Goal: Task Accomplishment & Management: Manage account settings

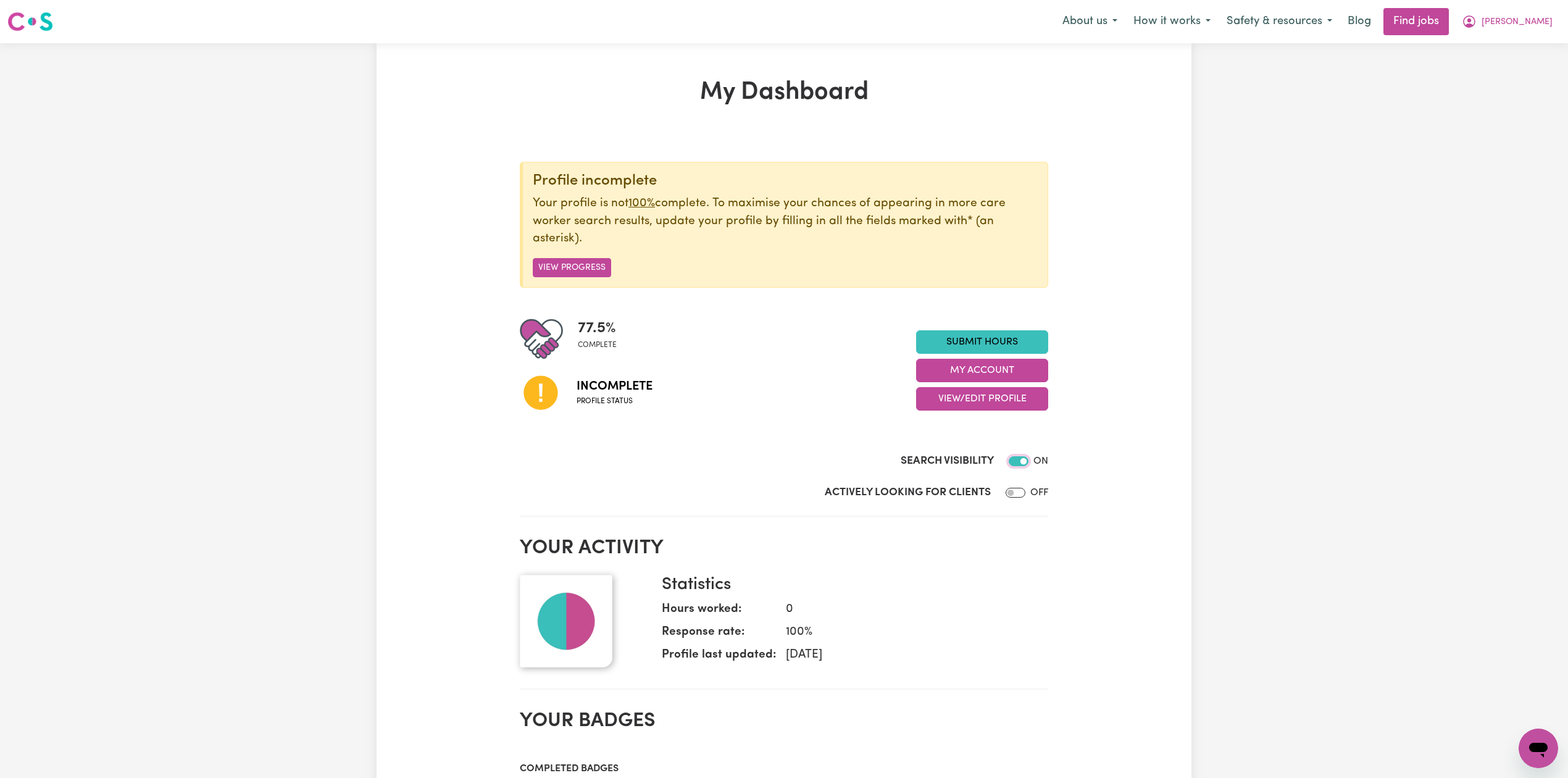
click at [1012, 463] on input "Search Visibility" at bounding box center [1019, 460] width 20 height 10
click at [1020, 462] on input "Search Visibility" at bounding box center [1019, 460] width 20 height 10
click at [1015, 464] on input "Search Visibility" at bounding box center [1019, 460] width 20 height 10
checkbox input "true"
click at [1022, 460] on input "Search Visibility" at bounding box center [1019, 460] width 20 height 10
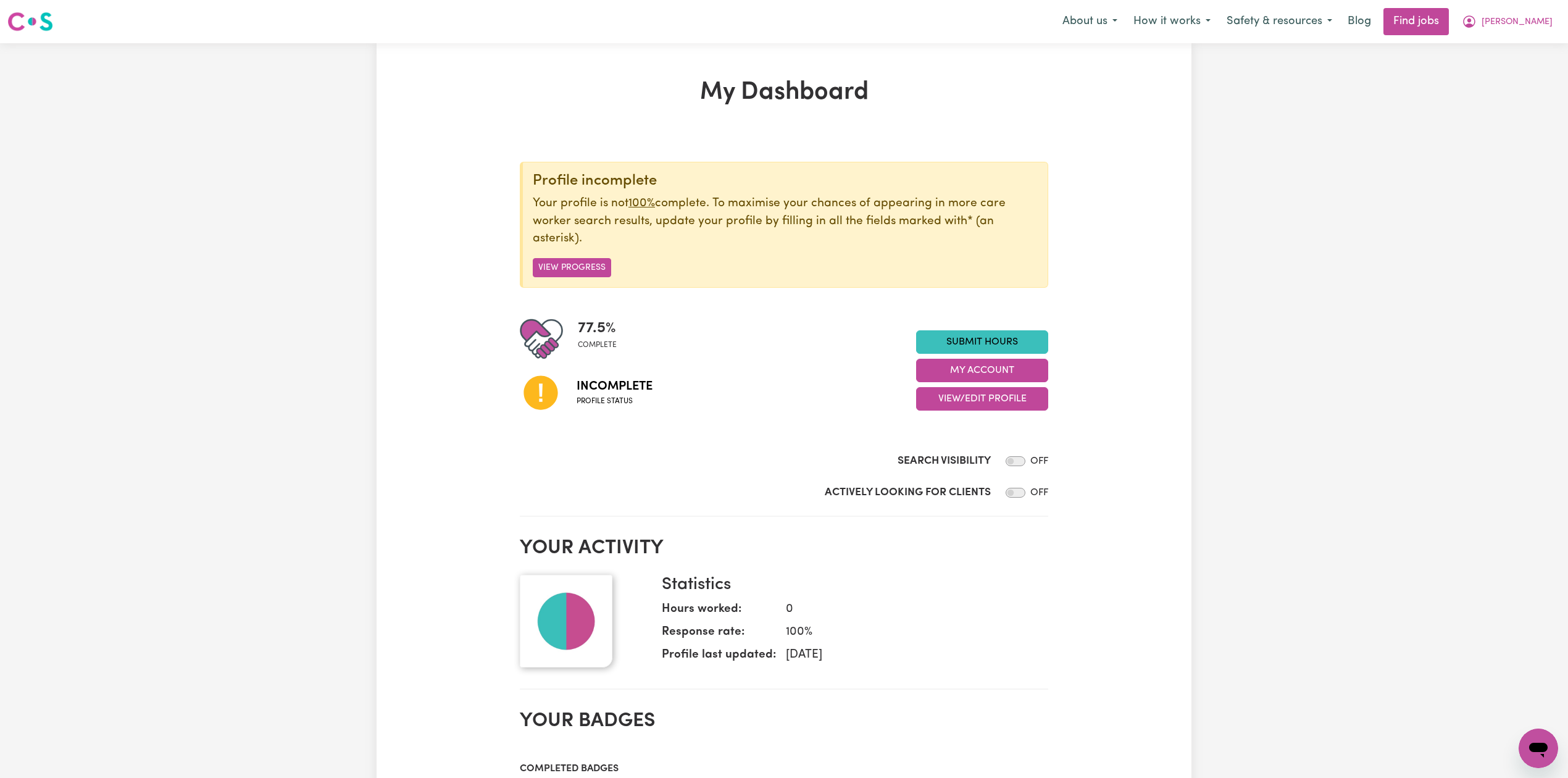
checkbox input "true"
click at [1542, 20] on span "[PERSON_NAME]" at bounding box center [1517, 22] width 71 height 13
click at [1512, 90] on link "Logout" at bounding box center [1511, 94] width 98 height 23
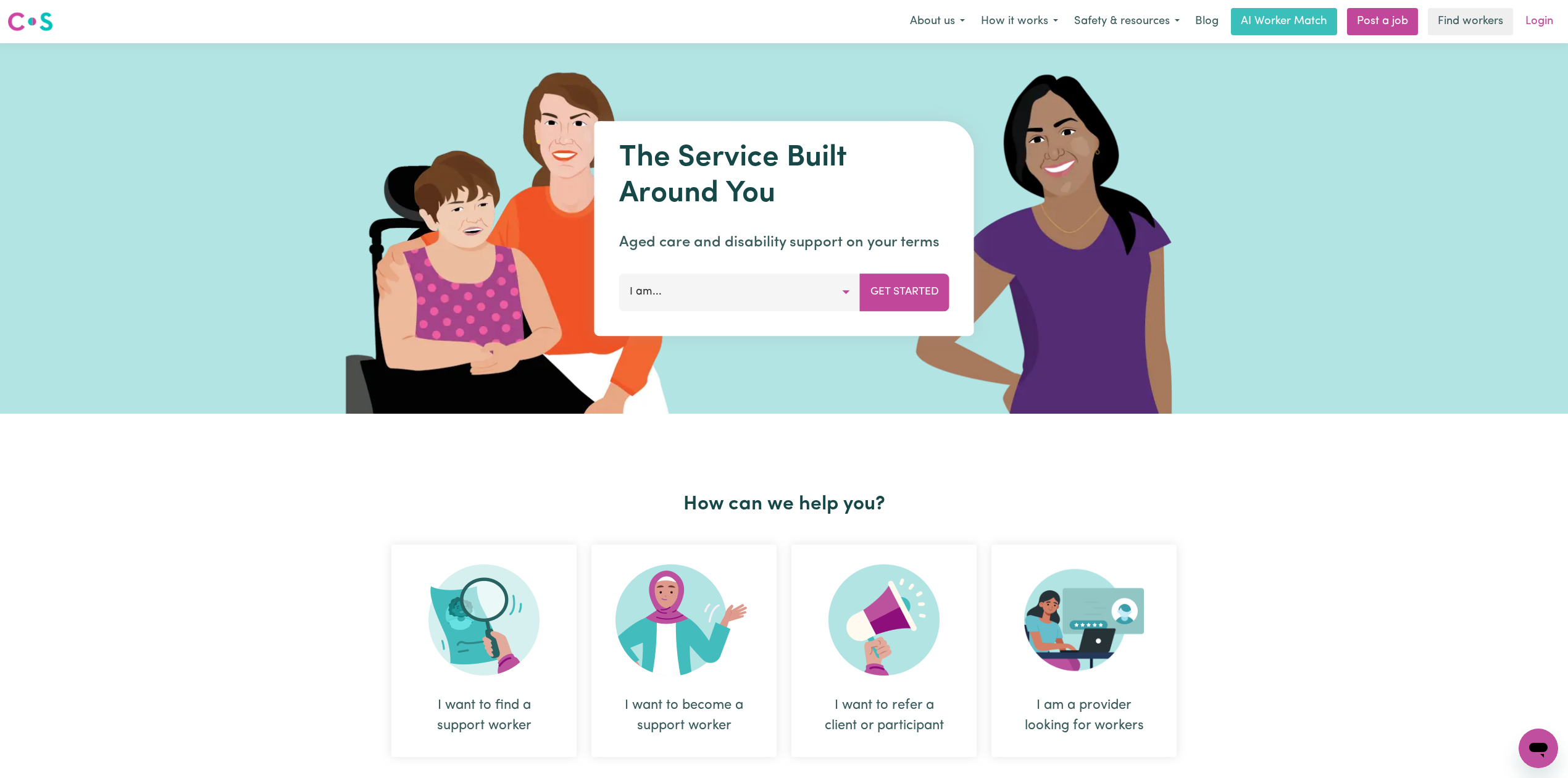
click at [1529, 18] on link "Login" at bounding box center [1539, 22] width 42 height 27
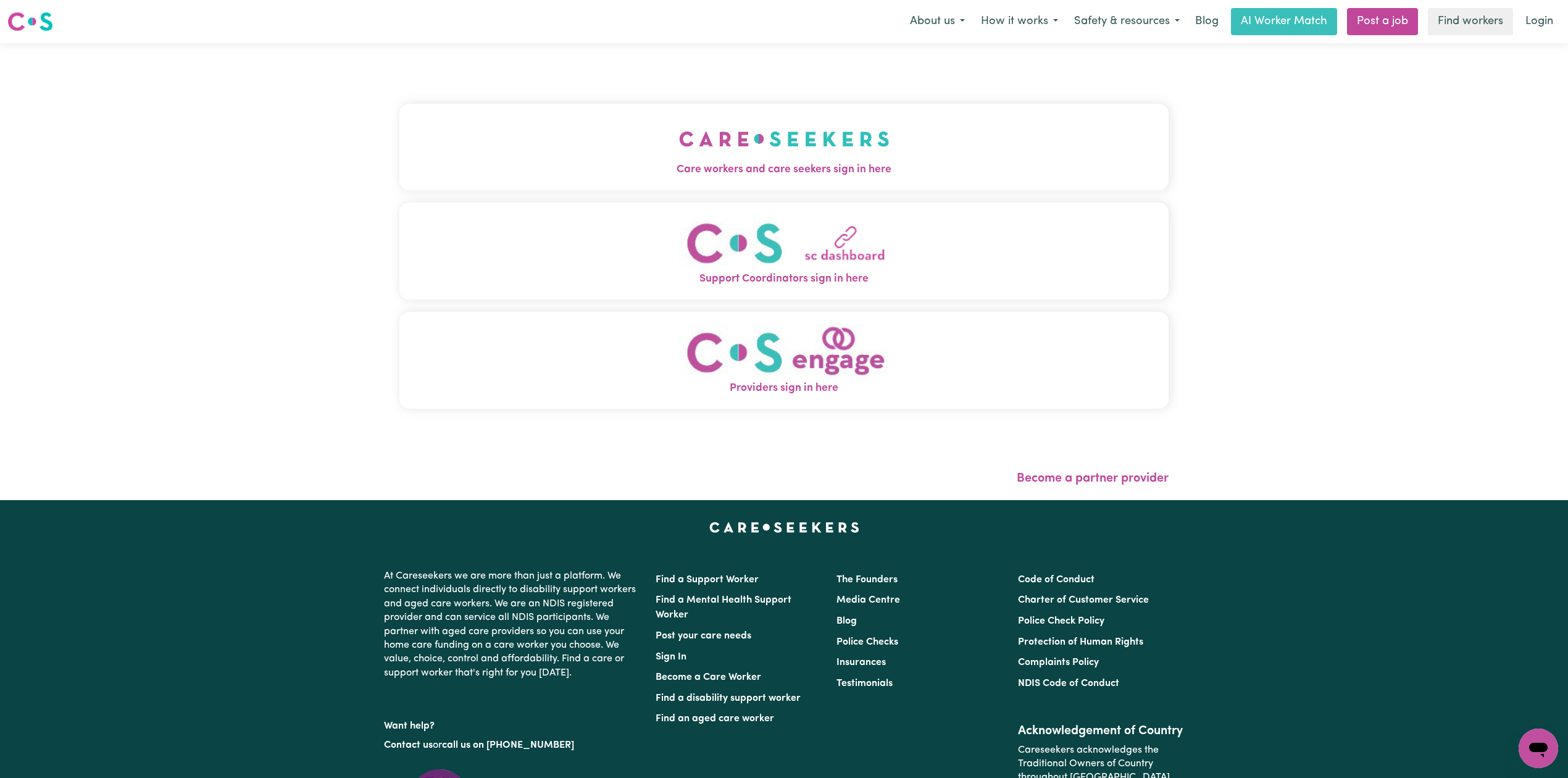
click at [685, 107] on button "Care workers and care seekers sign in here" at bounding box center [784, 147] width 769 height 86
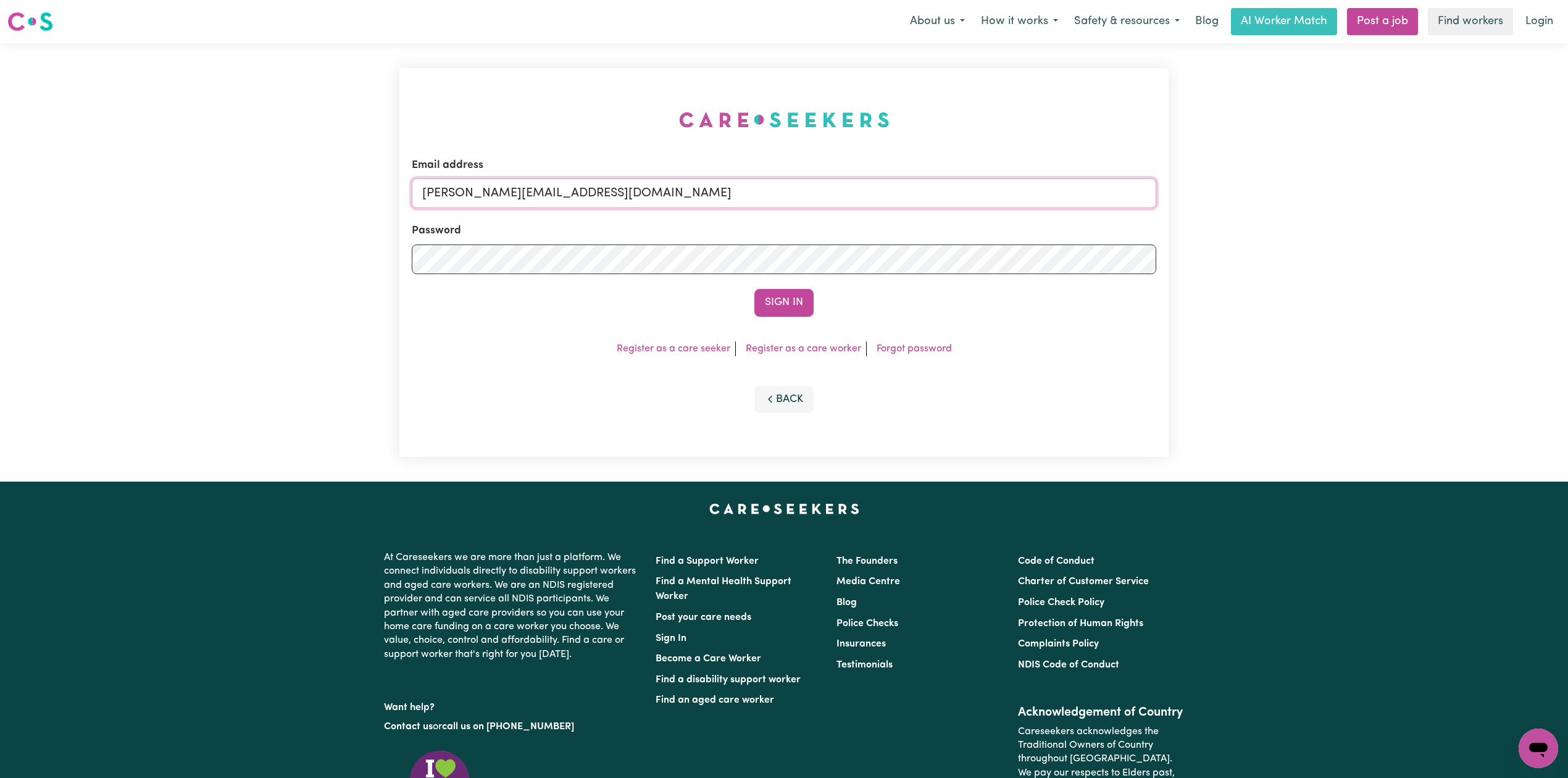
drag, startPoint x: 563, startPoint y: 180, endPoint x: 529, endPoint y: 206, distance: 42.8
click at [563, 180] on input "[PERSON_NAME][EMAIL_ADDRESS][DOMAIN_NAME]" at bounding box center [784, 193] width 745 height 30
drag, startPoint x: 486, startPoint y: 190, endPoint x: 785, endPoint y: 200, distance: 299.2
click at [784, 198] on input "Superuser~[EMAIL_ADDRESS][DOMAIN_NAME]" at bounding box center [784, 193] width 745 height 30
type input "Superuser~[EMAIL_ADDRESS][DOMAIN_NAME]"
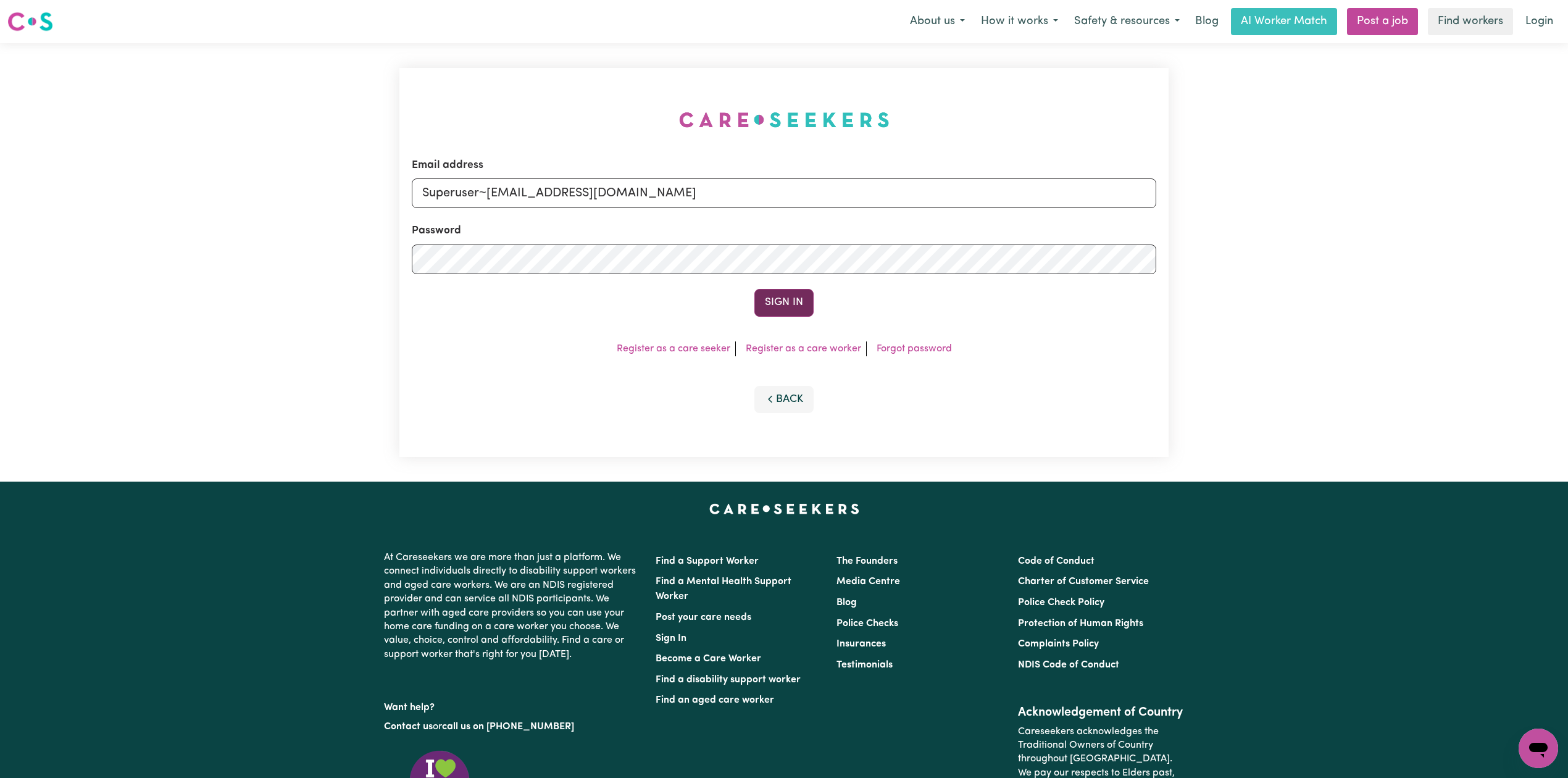
click at [775, 299] on button "Sign In" at bounding box center [784, 302] width 59 height 27
